Goal: Check status: Check status

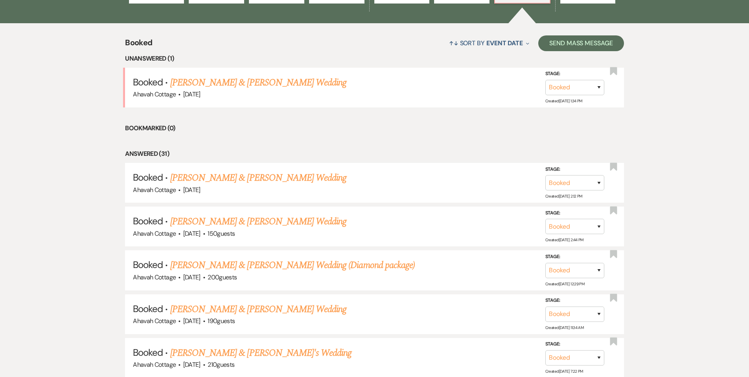
scroll to position [299, 0]
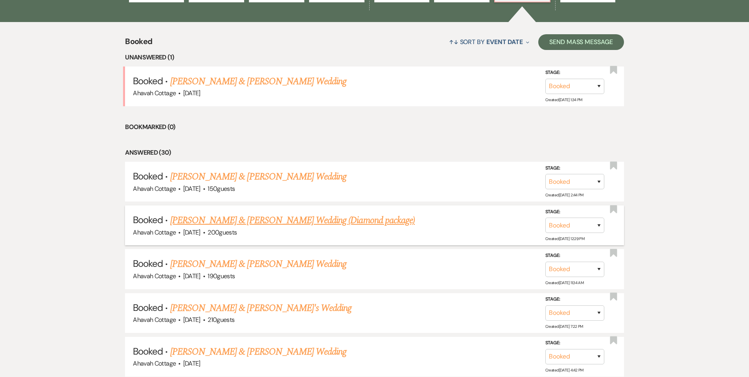
scroll to position [299, 0]
click at [228, 262] on link "[PERSON_NAME] & [PERSON_NAME] Wedding" at bounding box center [258, 264] width 176 height 14
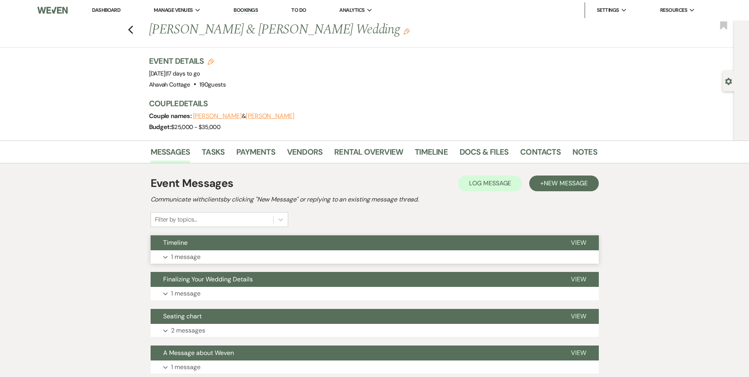
click at [181, 257] on p "1 message" at bounding box center [185, 257] width 29 height 10
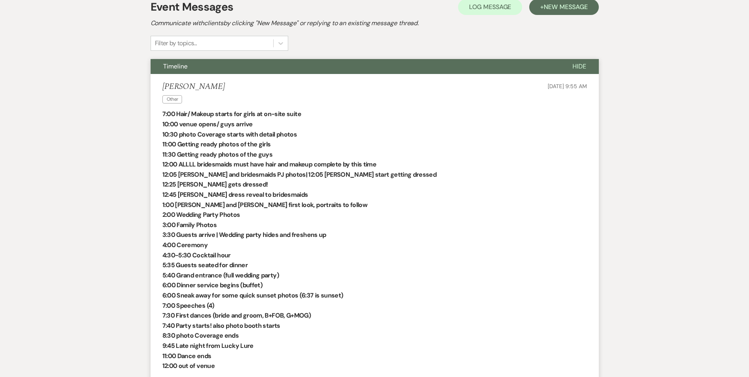
scroll to position [170, 0]
